Goal: Find specific page/section

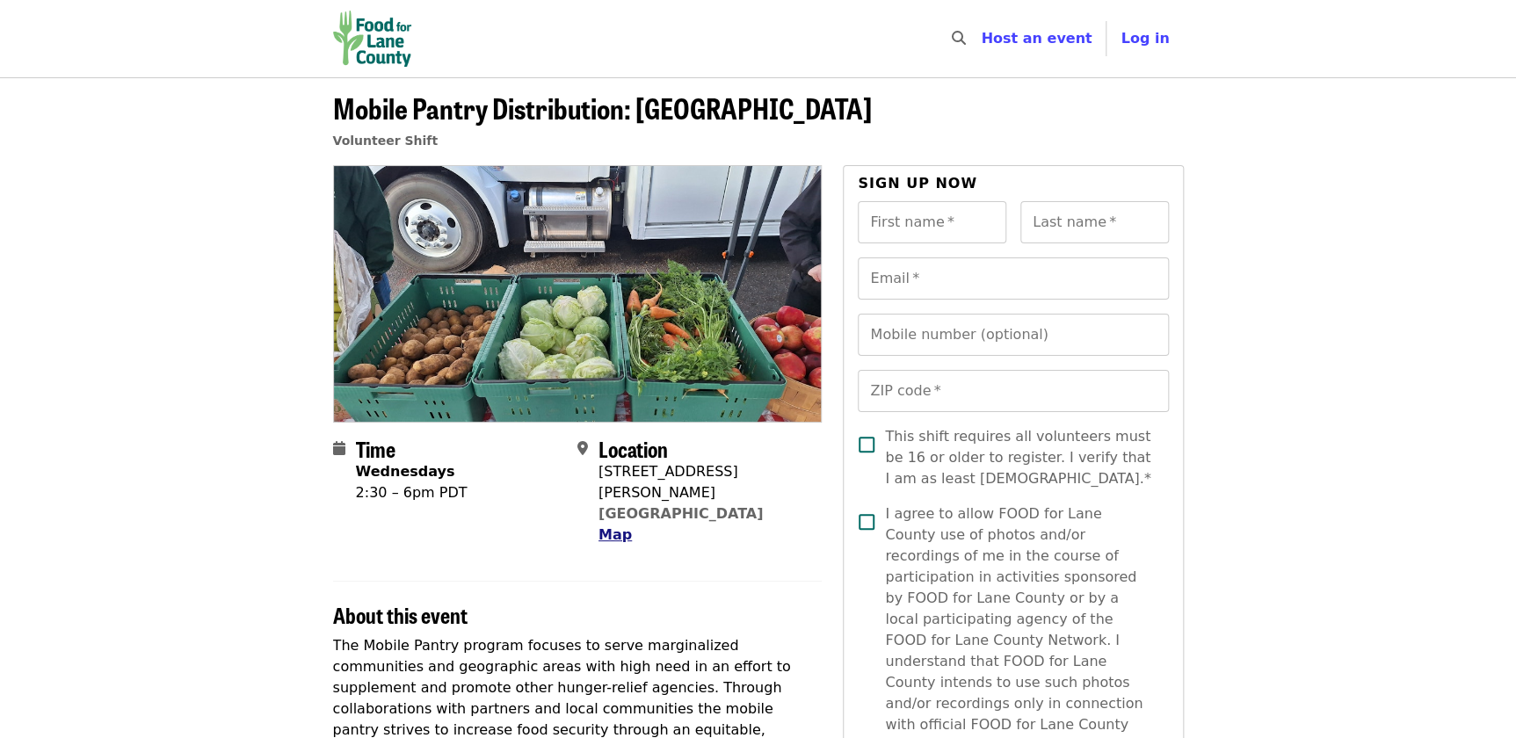
click at [621, 526] on span "Map" at bounding box center [614, 534] width 33 height 17
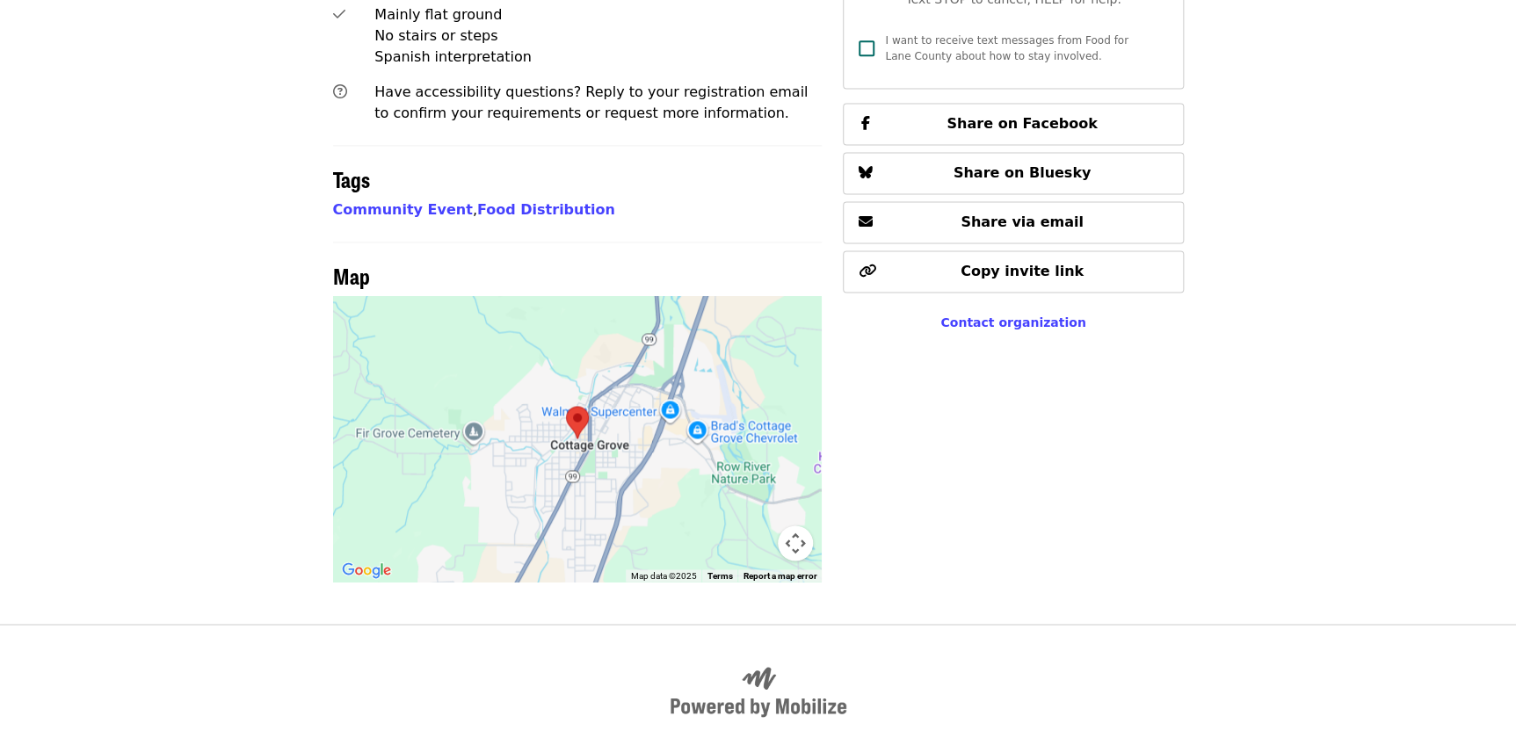
scroll to position [1176, 0]
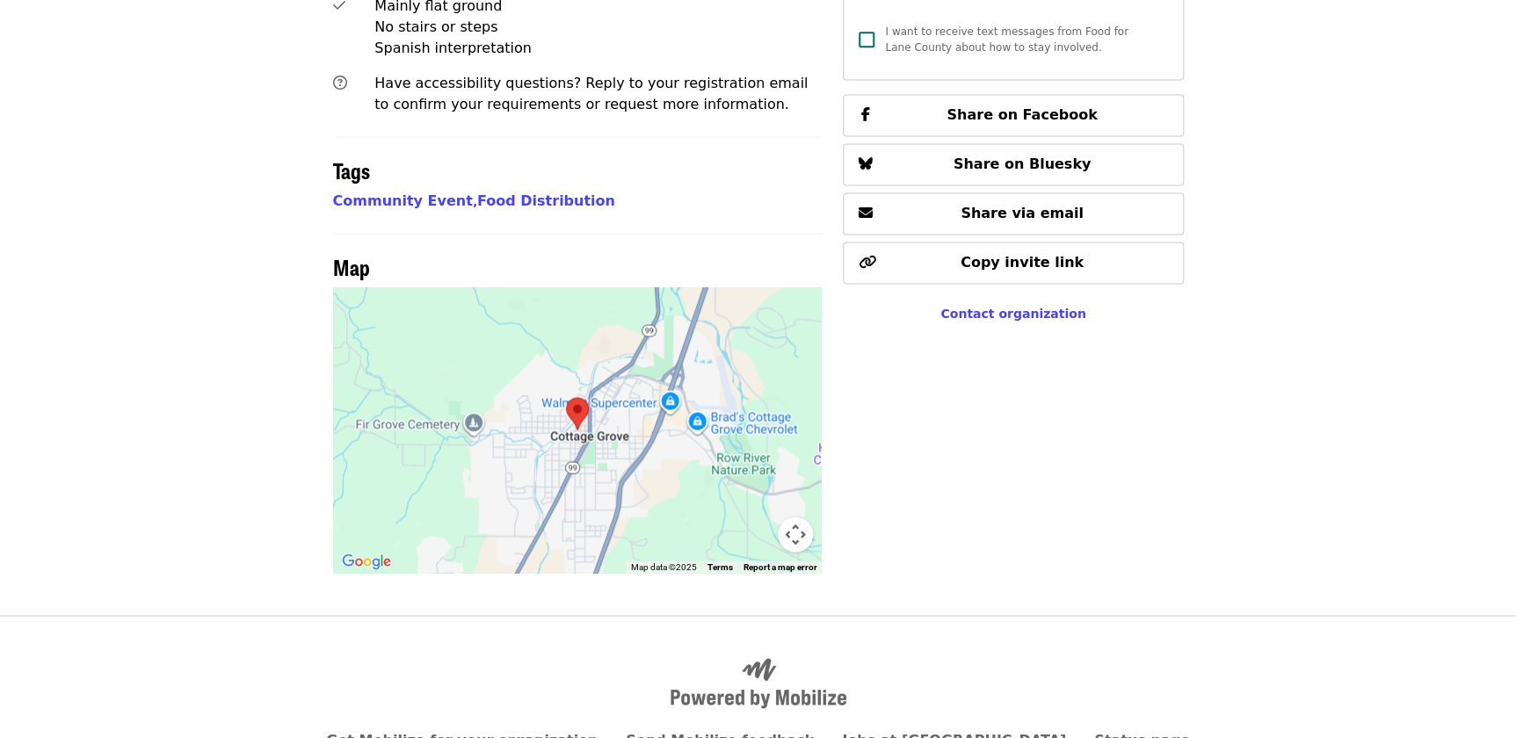
click at [576, 397] on img at bounding box center [577, 413] width 23 height 33
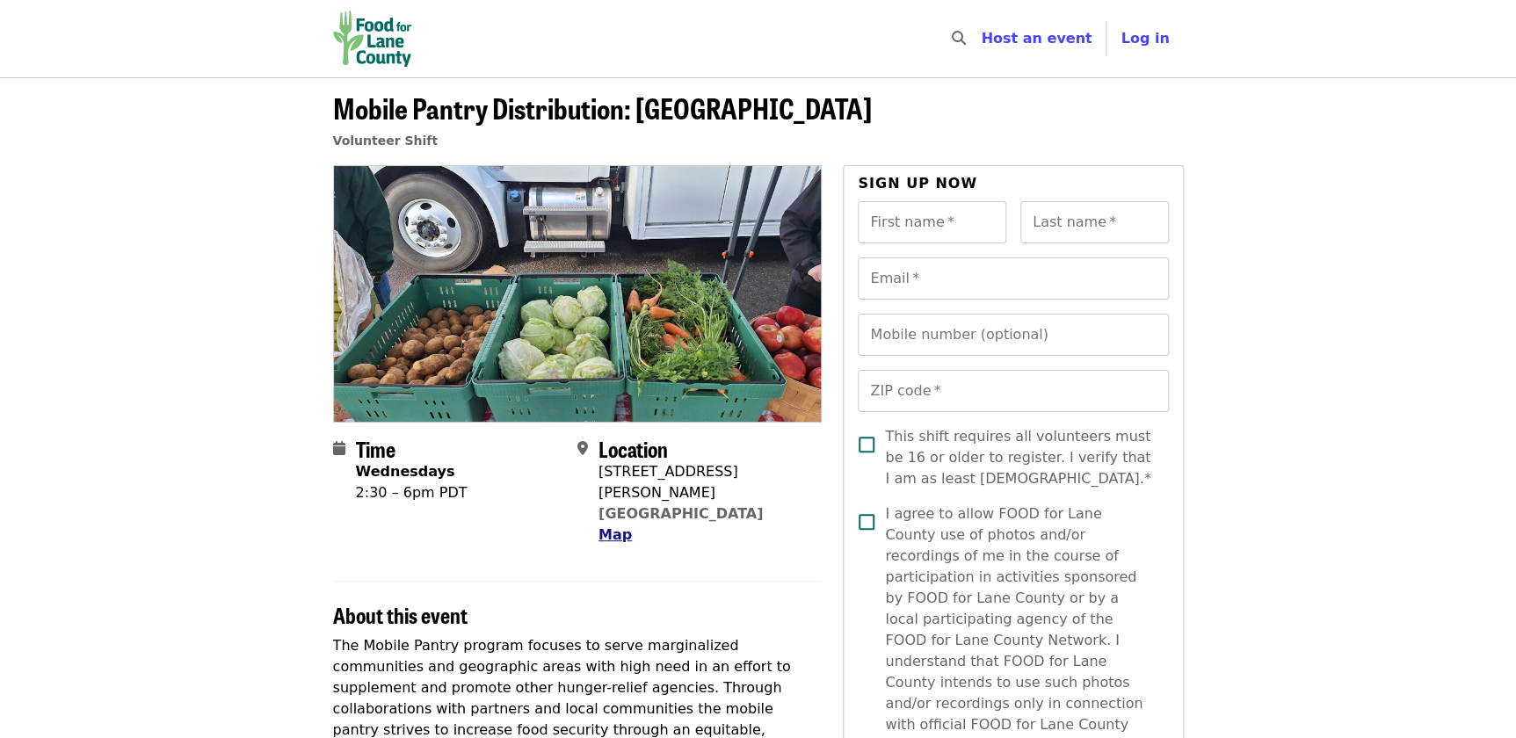
click at [607, 526] on span "Map" at bounding box center [614, 534] width 33 height 17
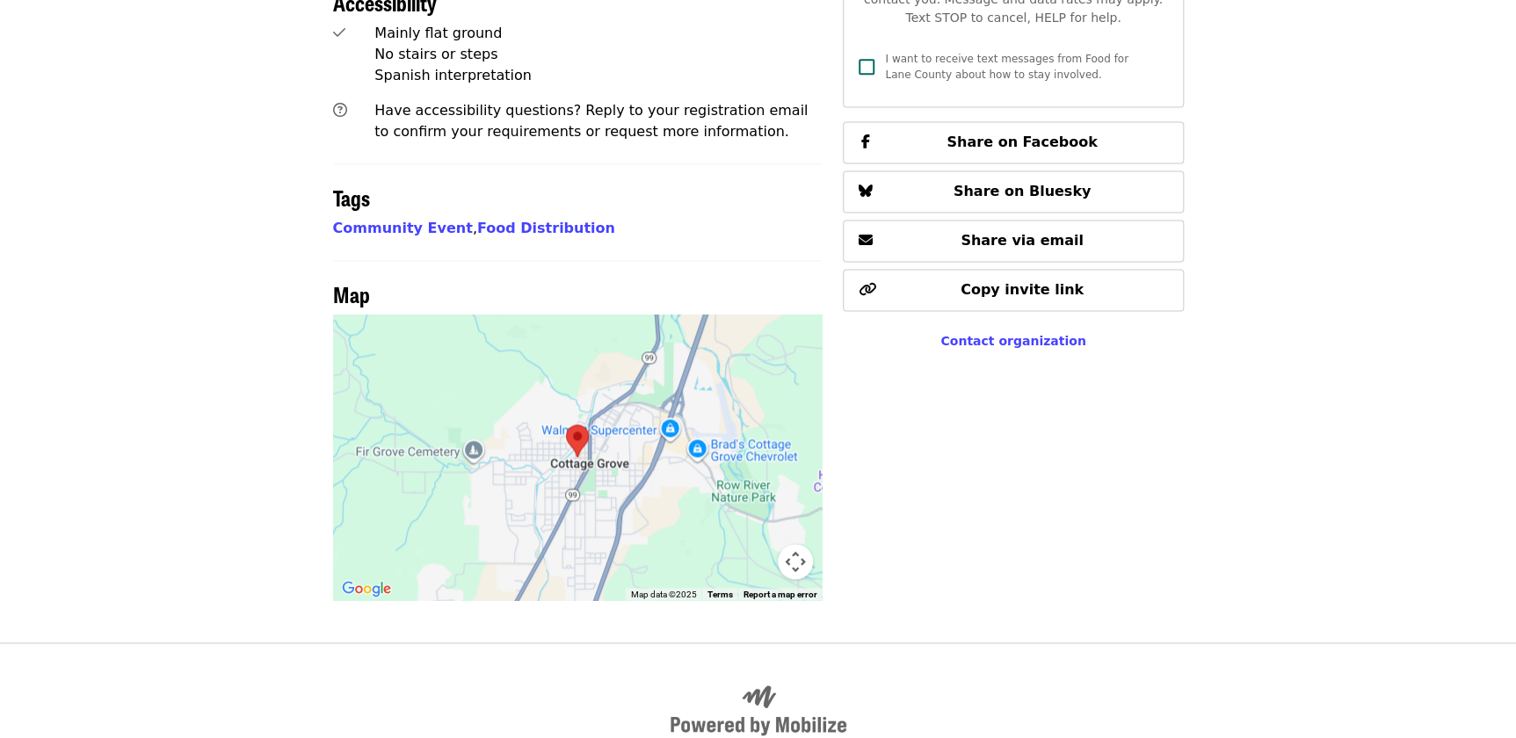
scroll to position [1176, 0]
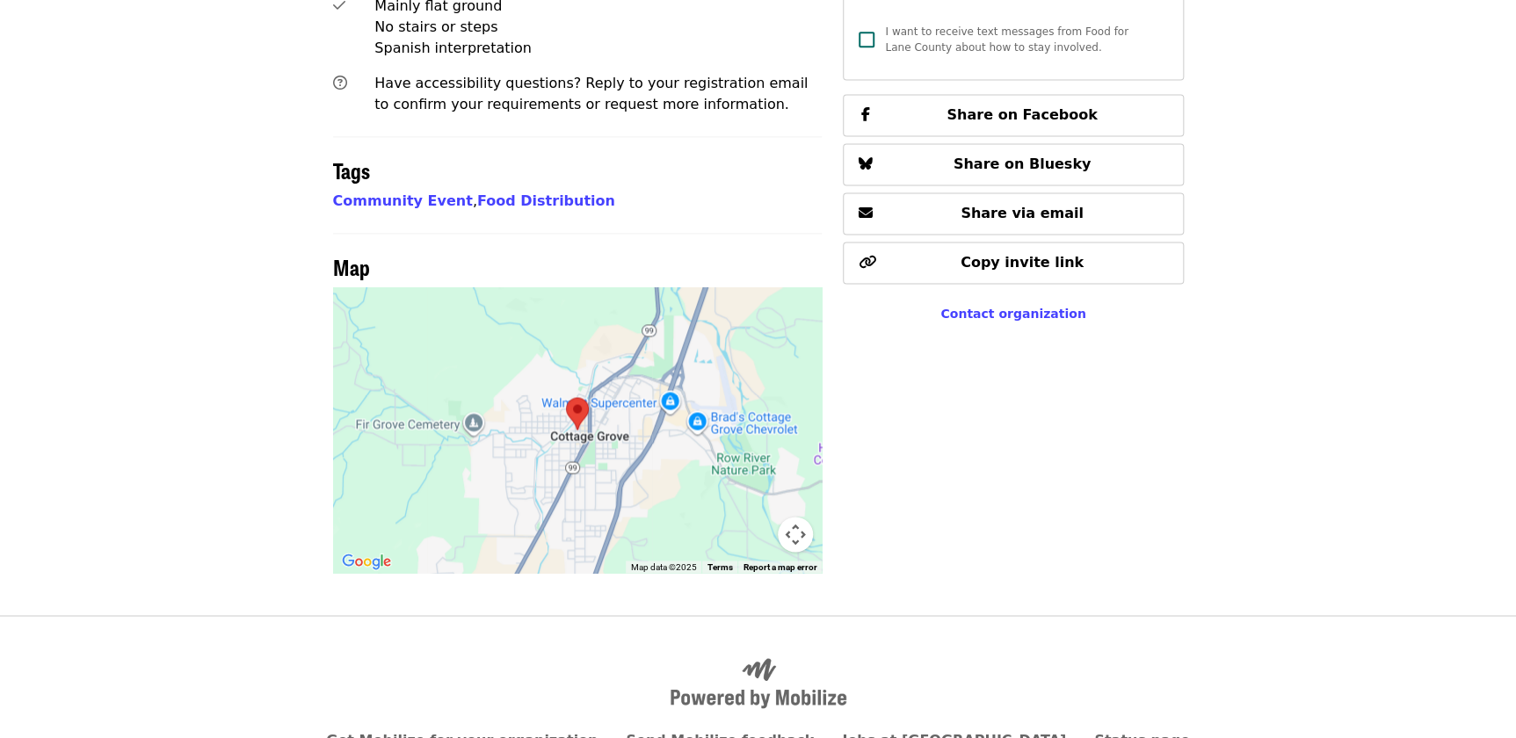
click at [580, 397] on img at bounding box center [577, 413] width 23 height 33
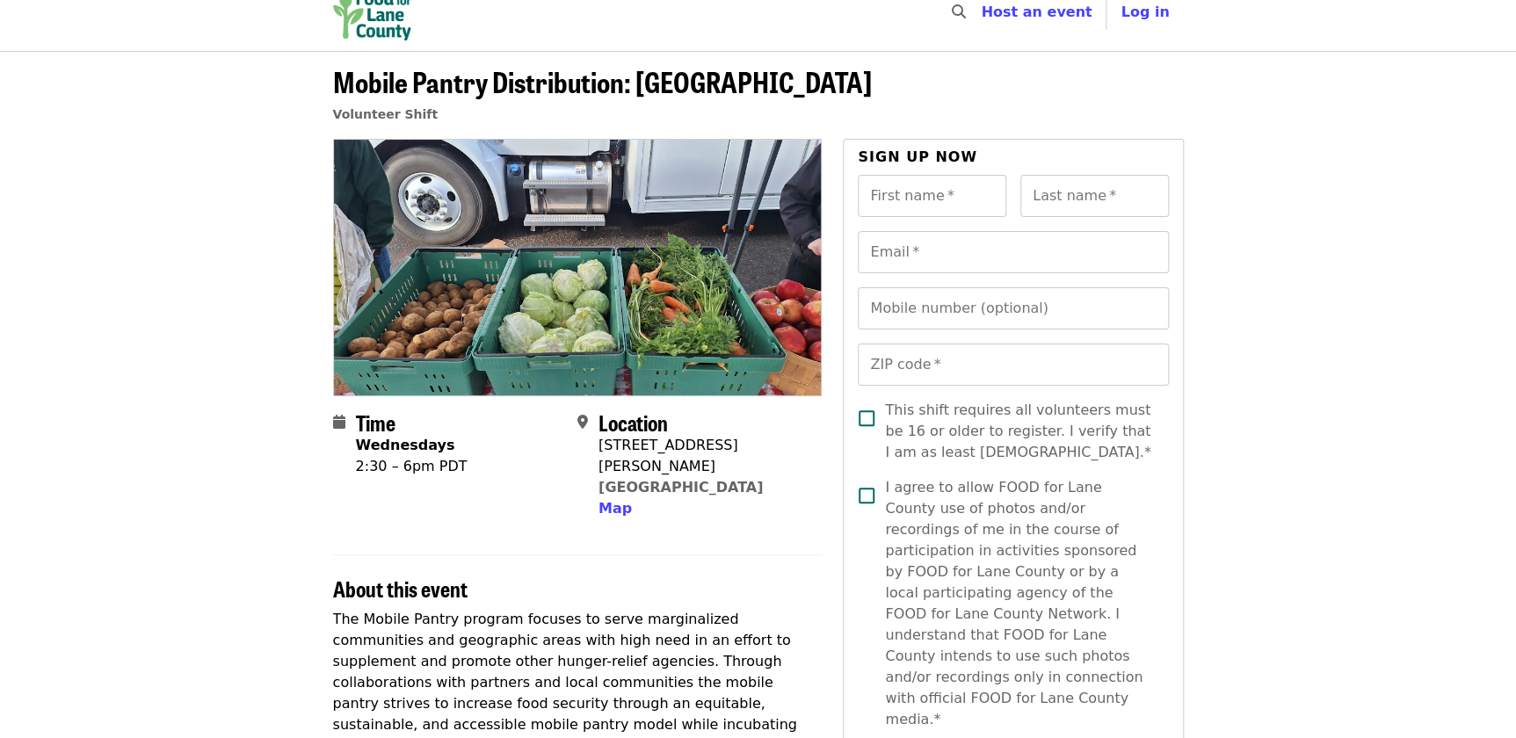
scroll to position [0, 0]
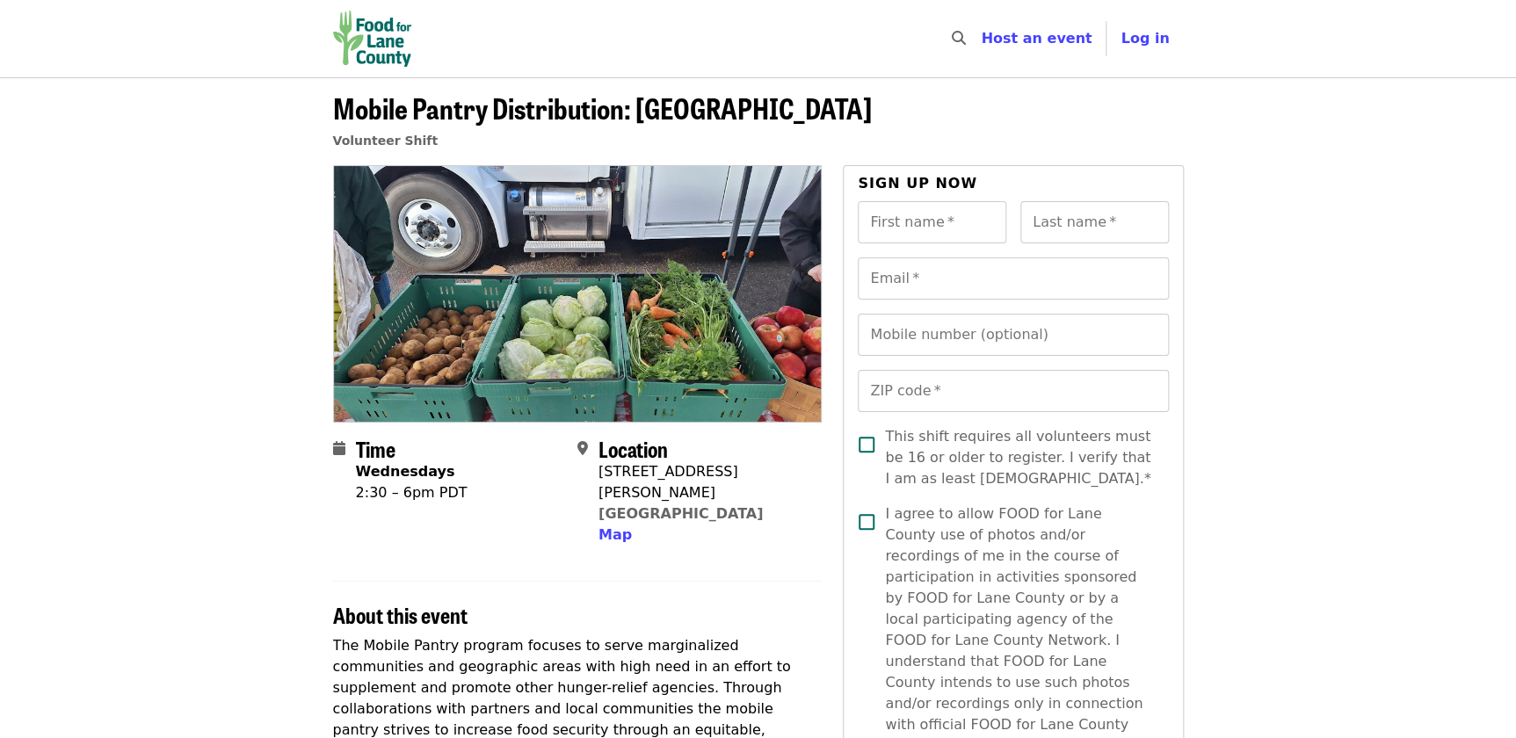
click at [640, 475] on div "[STREET_ADDRESS][PERSON_NAME]" at bounding box center [702, 482] width 209 height 42
click at [632, 505] on link "[GEOGRAPHIC_DATA]" at bounding box center [680, 513] width 164 height 17
